Goal: Find specific page/section: Find specific page/section

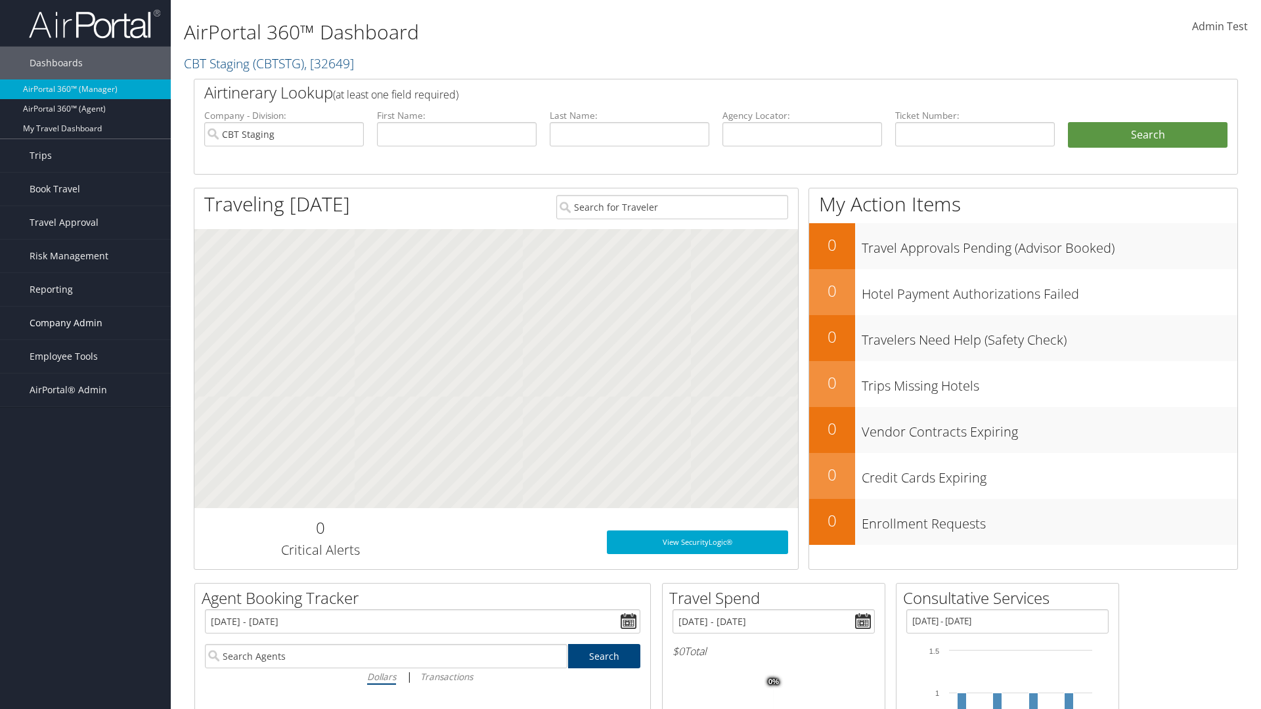
click at [85, 323] on span "Company Admin" at bounding box center [66, 323] width 73 height 33
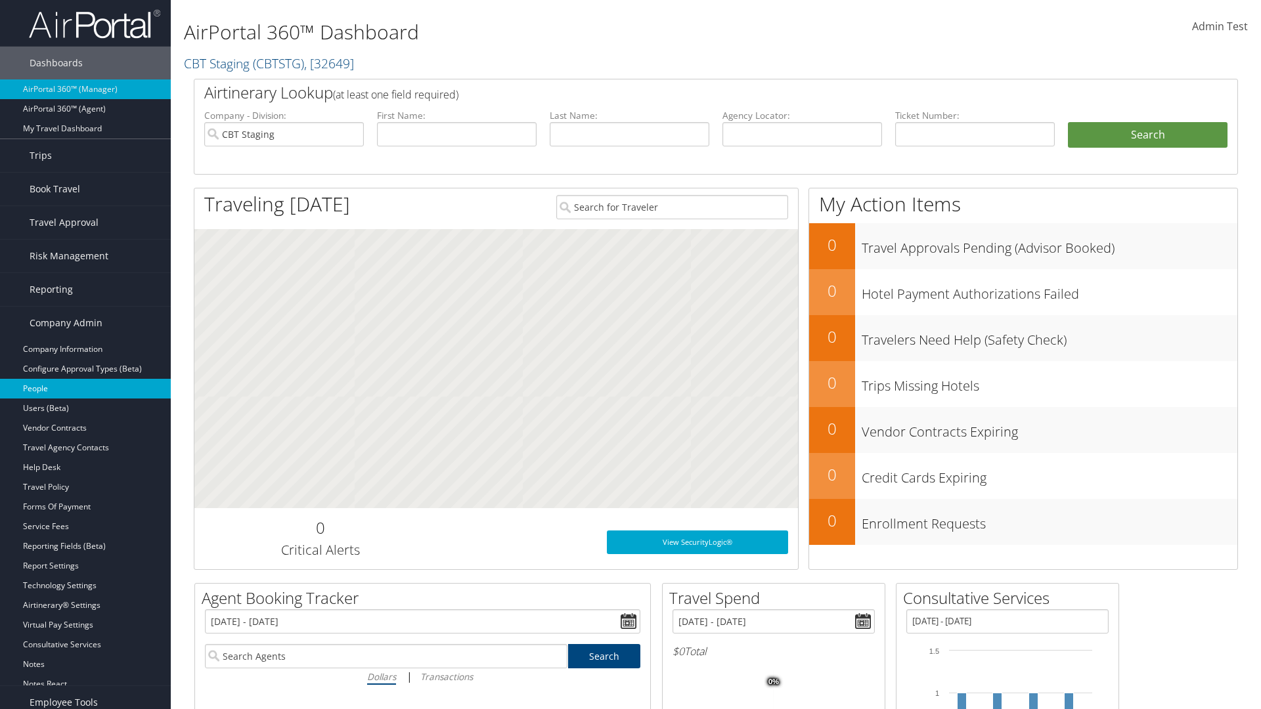
click at [85, 389] on link "People" at bounding box center [85, 389] width 171 height 20
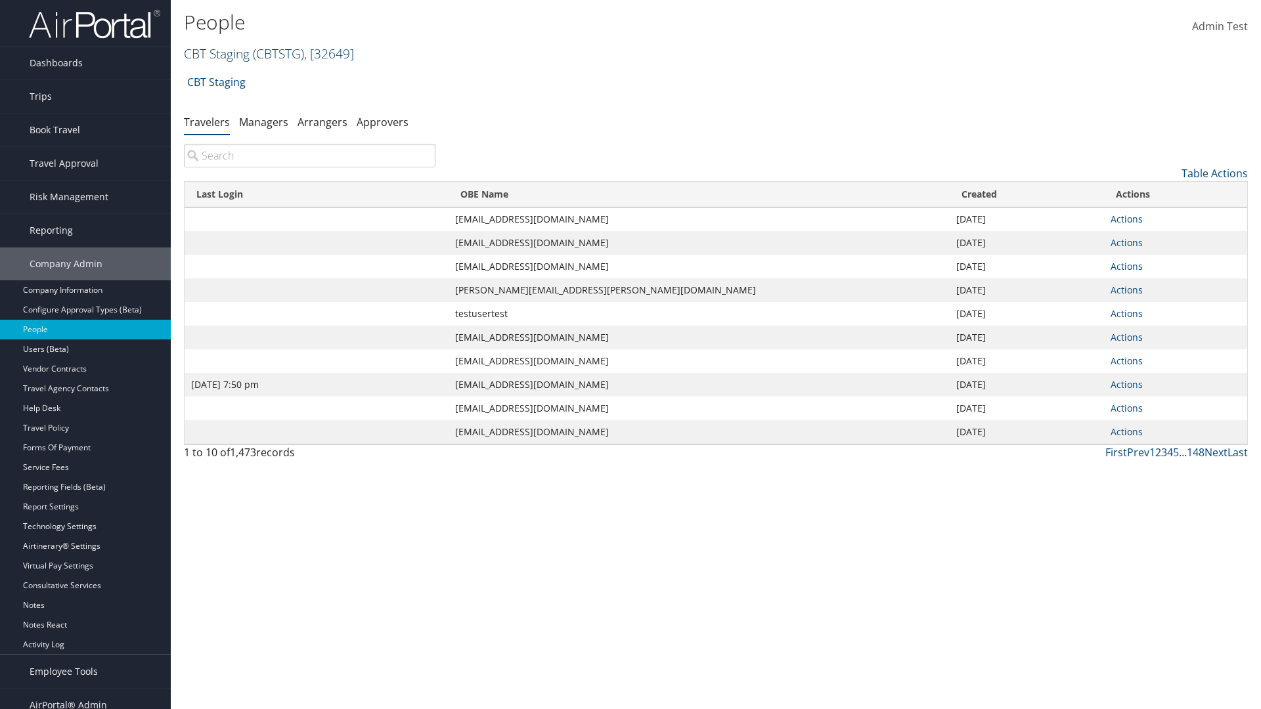
click at [217, 53] on link "CBT Staging ( CBTSTG ) , [ 32649 ]" at bounding box center [269, 54] width 170 height 18
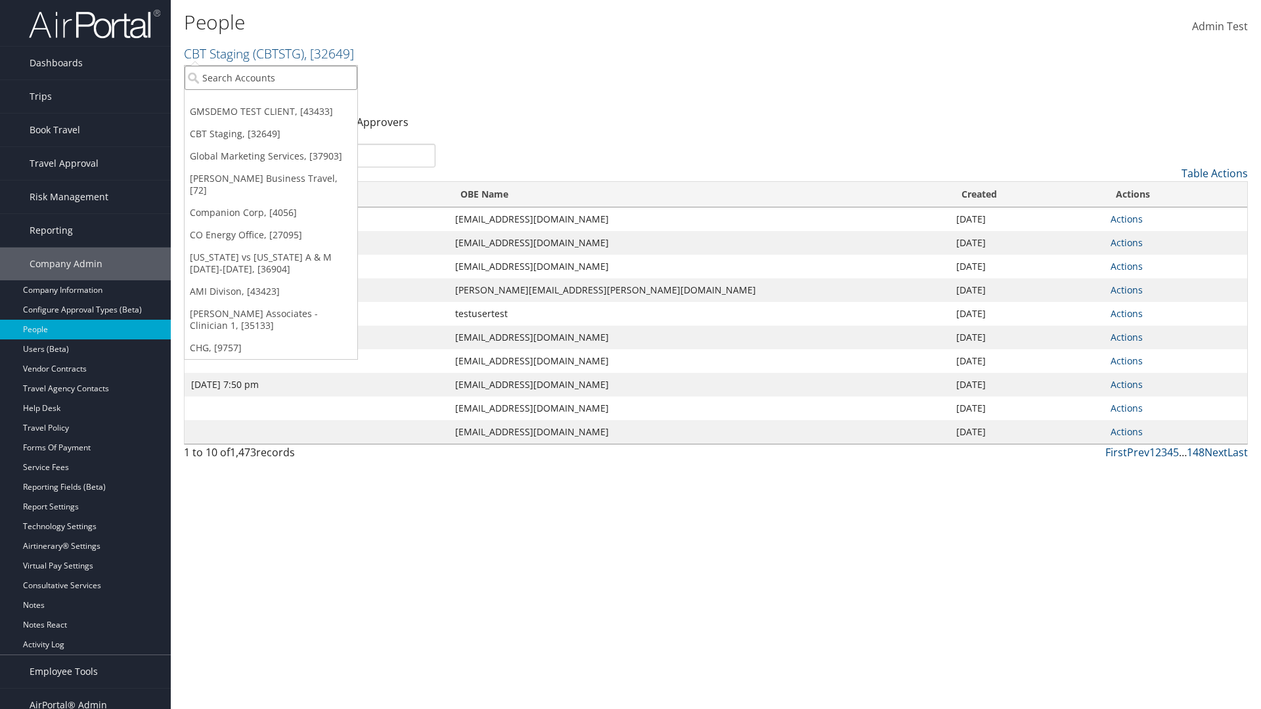
click at [271, 78] on input "search" at bounding box center [271, 78] width 173 height 24
type input "Global Marketing Services"
click at [283, 102] on div "Global Marketing Services (301946), [37903]" at bounding box center [283, 102] width 212 height 12
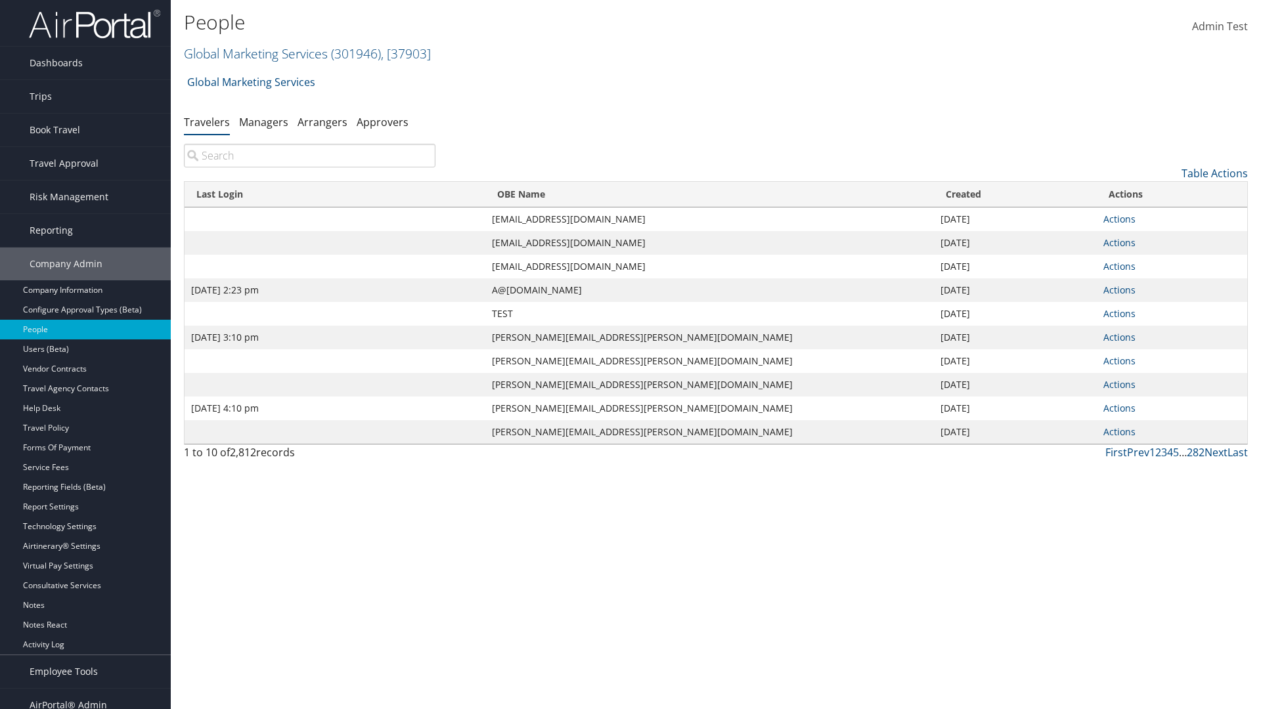
click at [309, 156] on input "search" at bounding box center [310, 156] width 252 height 24
type input "Sep 17, 2020 2:23 pm"
